Goal: Navigation & Orientation: Find specific page/section

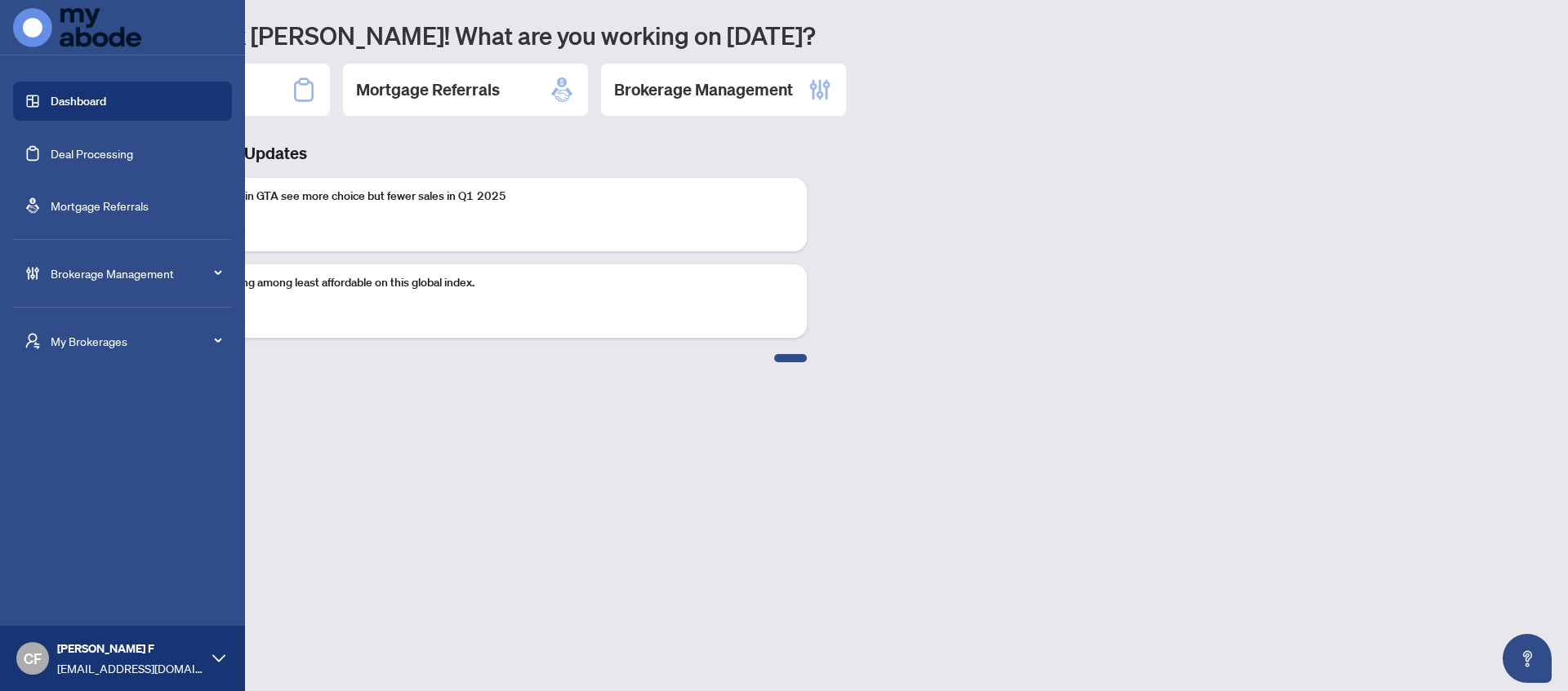
click at [49, 349] on div "My Brokerages" at bounding box center [122, 341] width 219 height 39
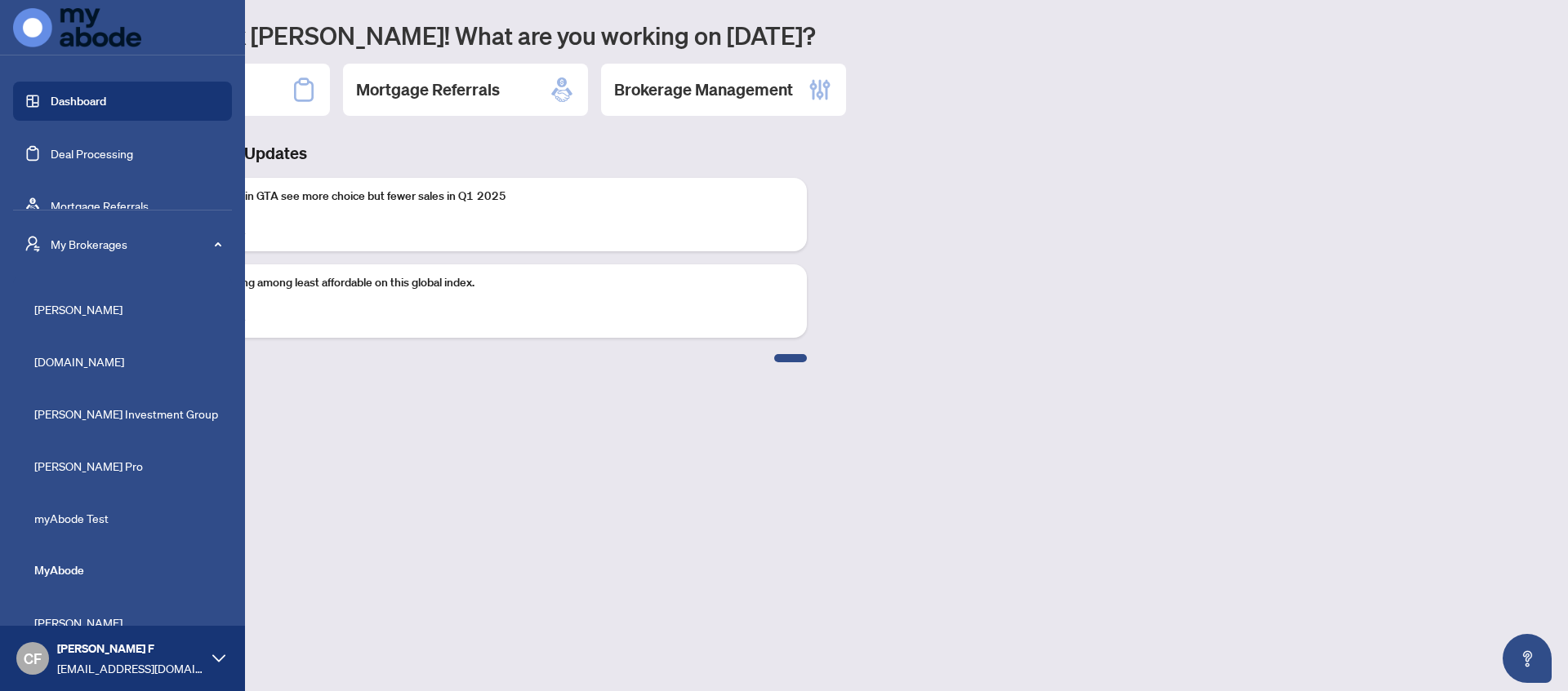
click at [117, 208] on link "Mortgage Referrals" at bounding box center [100, 205] width 98 height 15
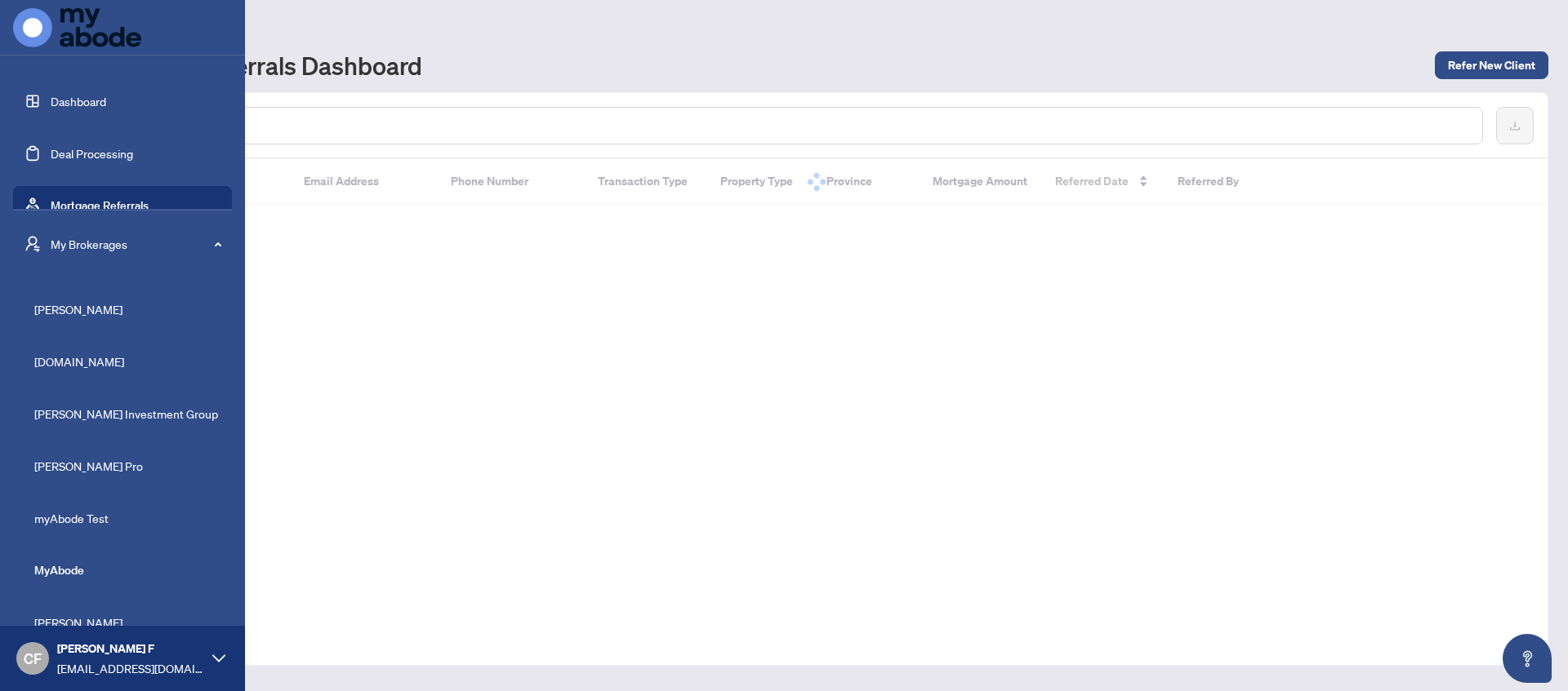
click at [170, 238] on span "My Brokerages" at bounding box center [136, 244] width 170 height 18
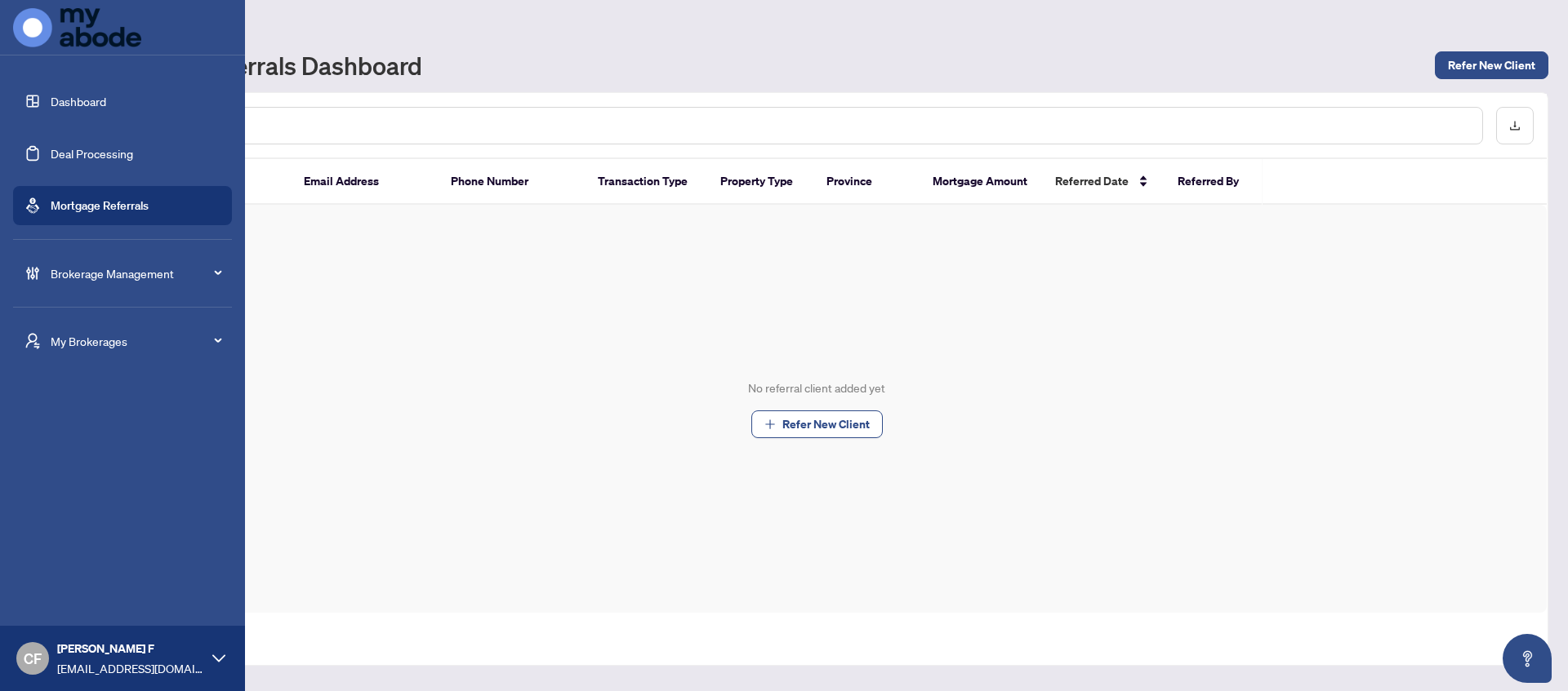
click at [128, 280] on span "Brokerage Management" at bounding box center [136, 274] width 170 height 18
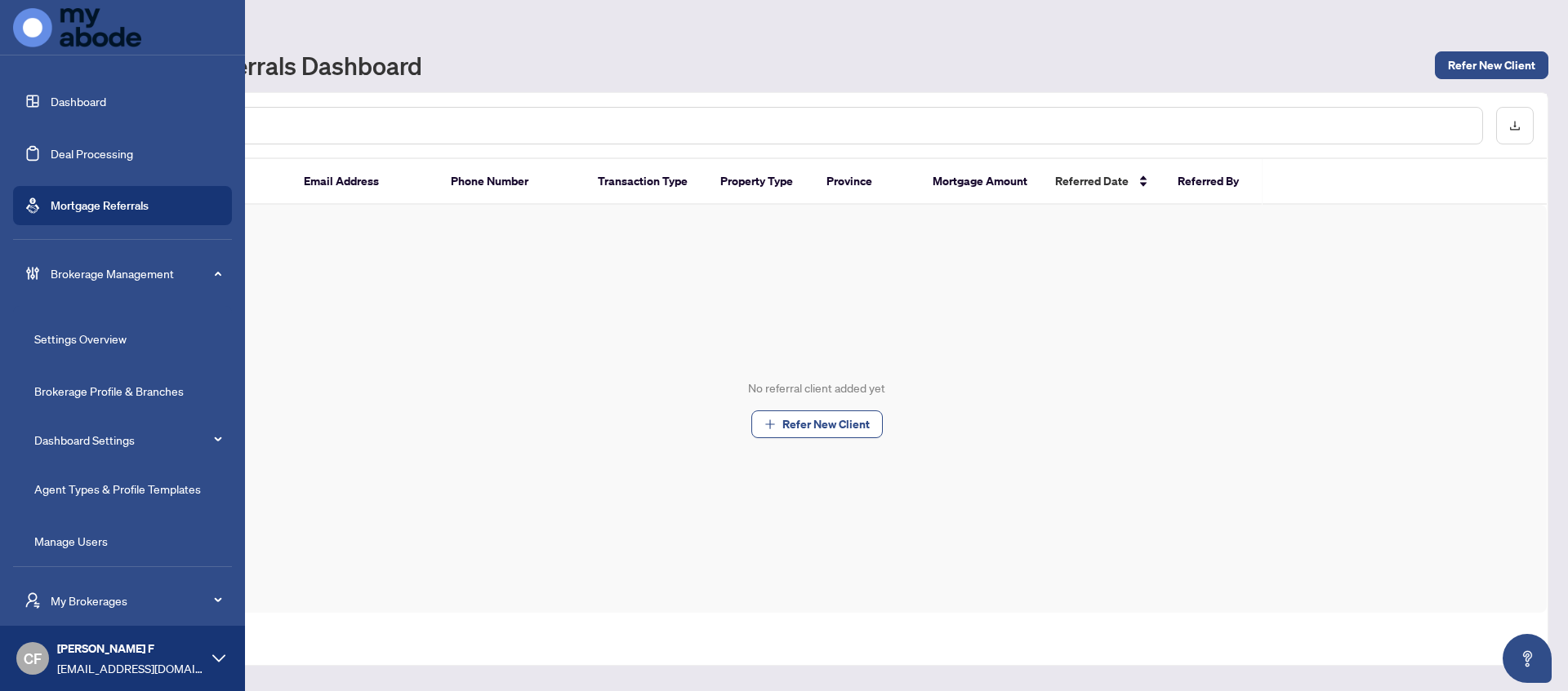
scroll to position [61, 0]
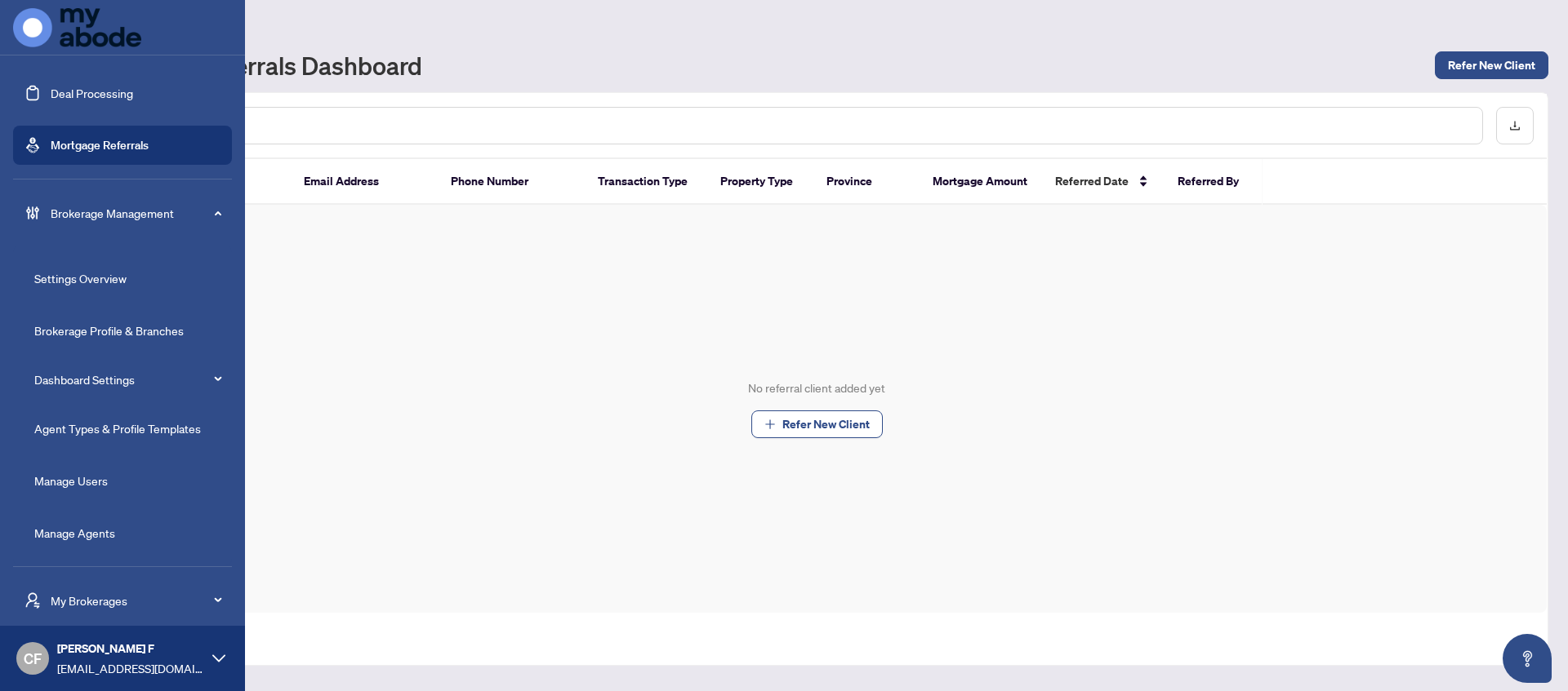
click at [91, 538] on link "Manage Agents" at bounding box center [74, 533] width 81 height 15
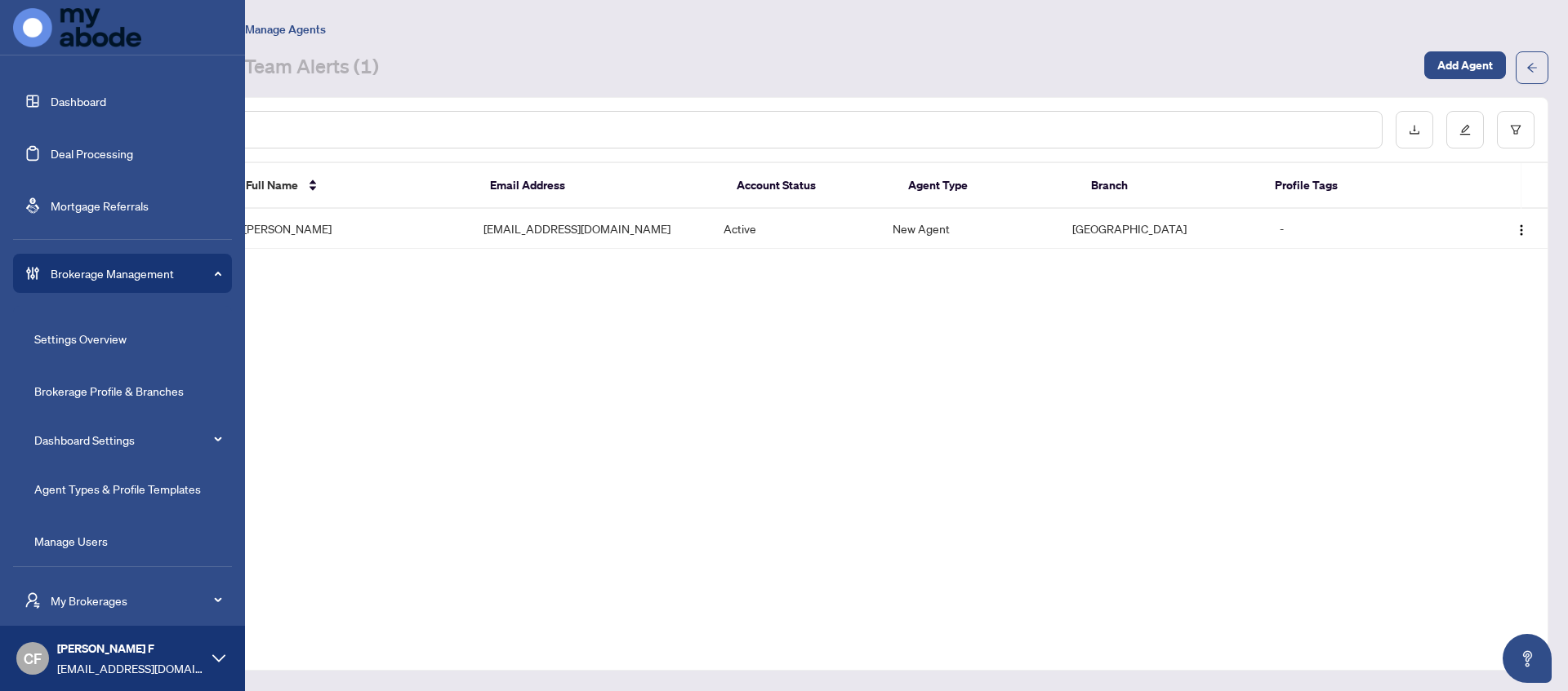
click at [82, 275] on span "Brokerage Management" at bounding box center [136, 274] width 170 height 18
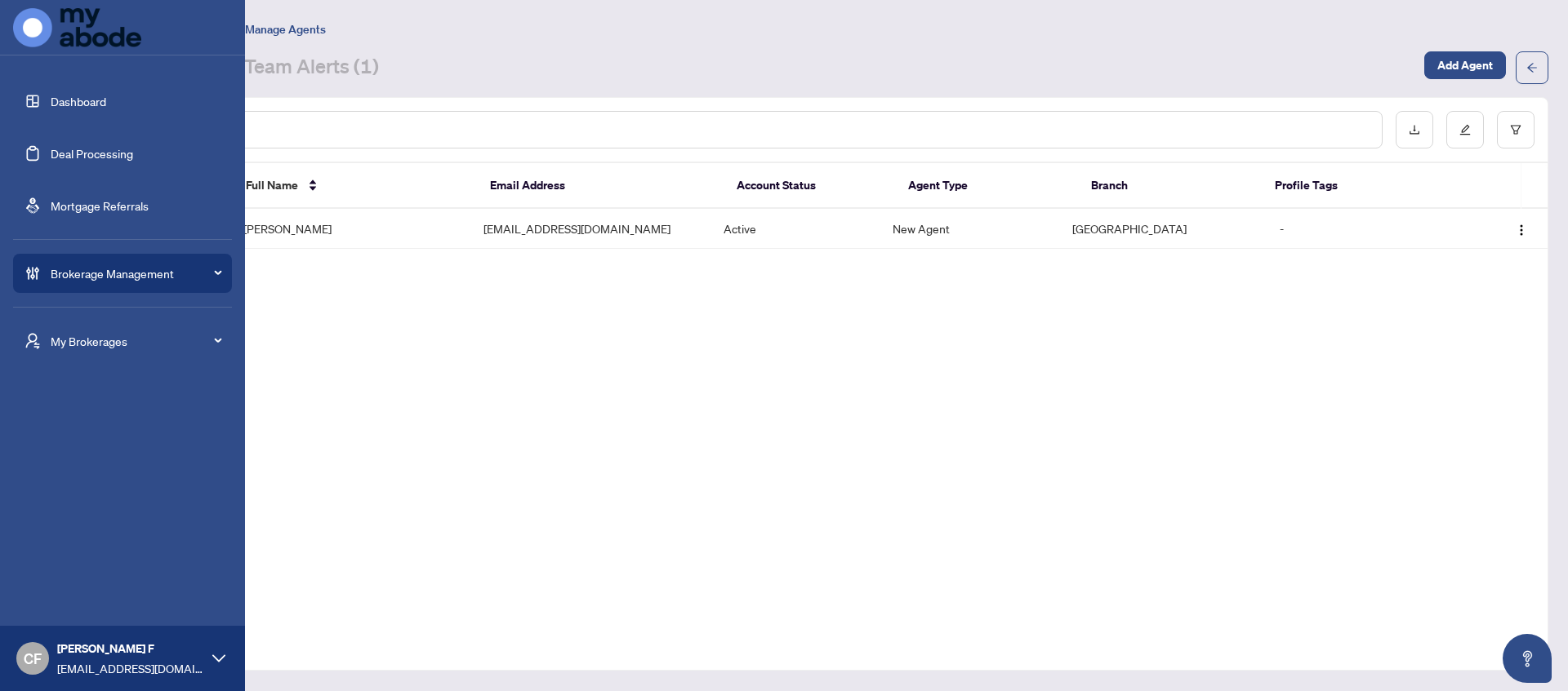
click at [84, 322] on div "My Brokerages" at bounding box center [122, 341] width 219 height 39
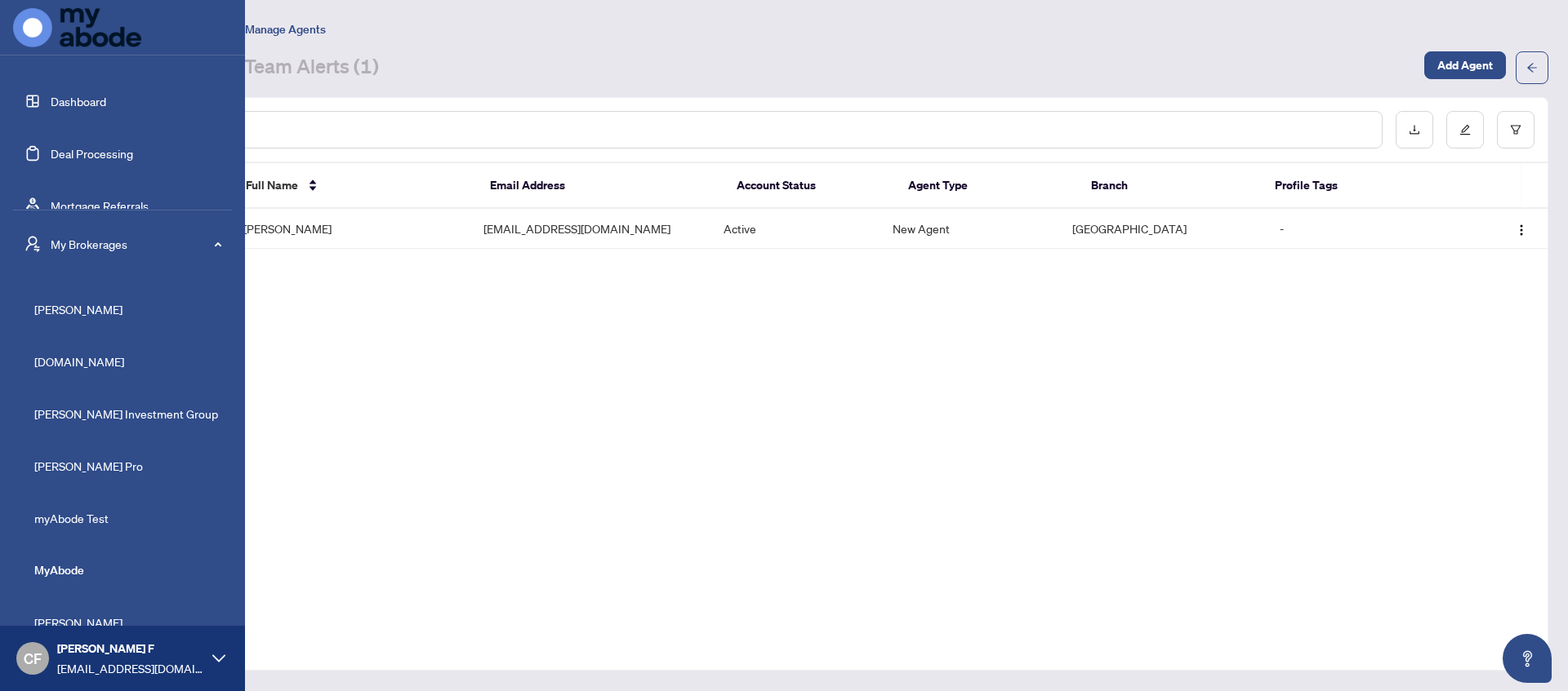
click at [125, 531] on li "myAbode Test" at bounding box center [122, 518] width 219 height 39
